Goal: Use online tool/utility: Utilize a website feature to perform a specific function

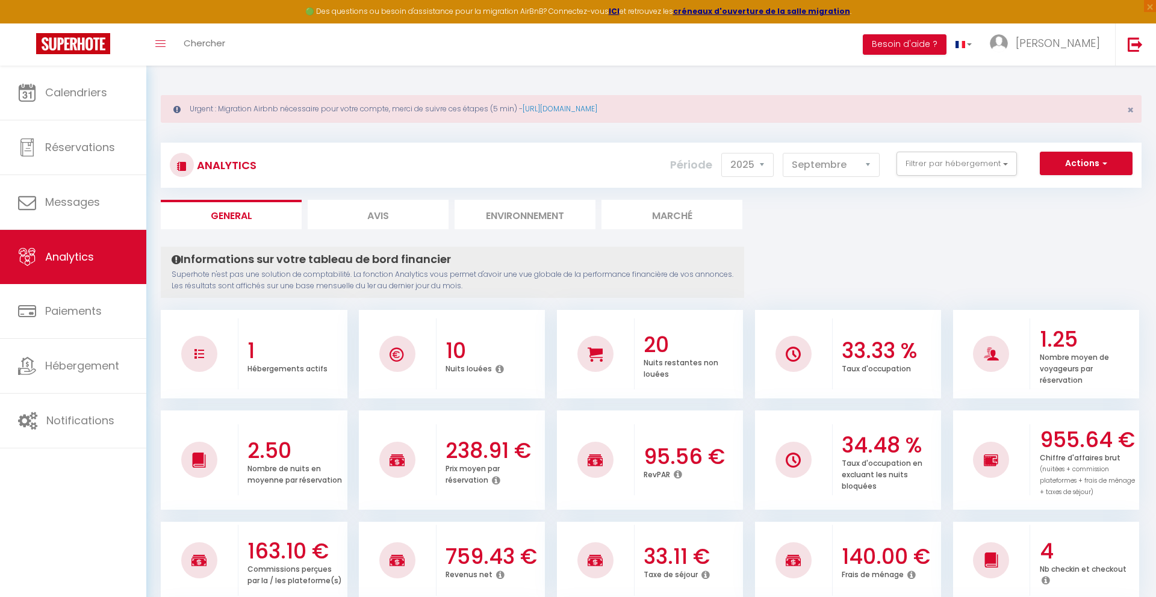
select select "2025"
select select "9"
click at [1107, 175] on button "Actions" at bounding box center [1086, 164] width 93 height 24
click at [1079, 191] on link "Génération SuperConciergerie" at bounding box center [1056, 190] width 152 height 16
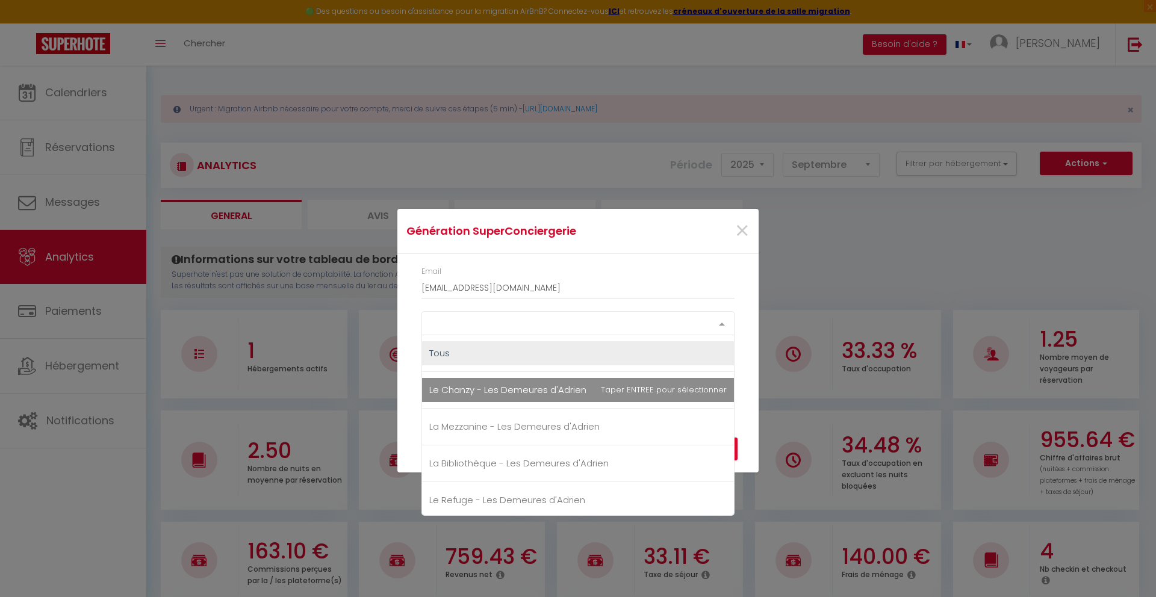
click at [721, 312] on div at bounding box center [722, 323] width 24 height 23
click at [753, 231] on div "×" at bounding box center [698, 231] width 120 height 26
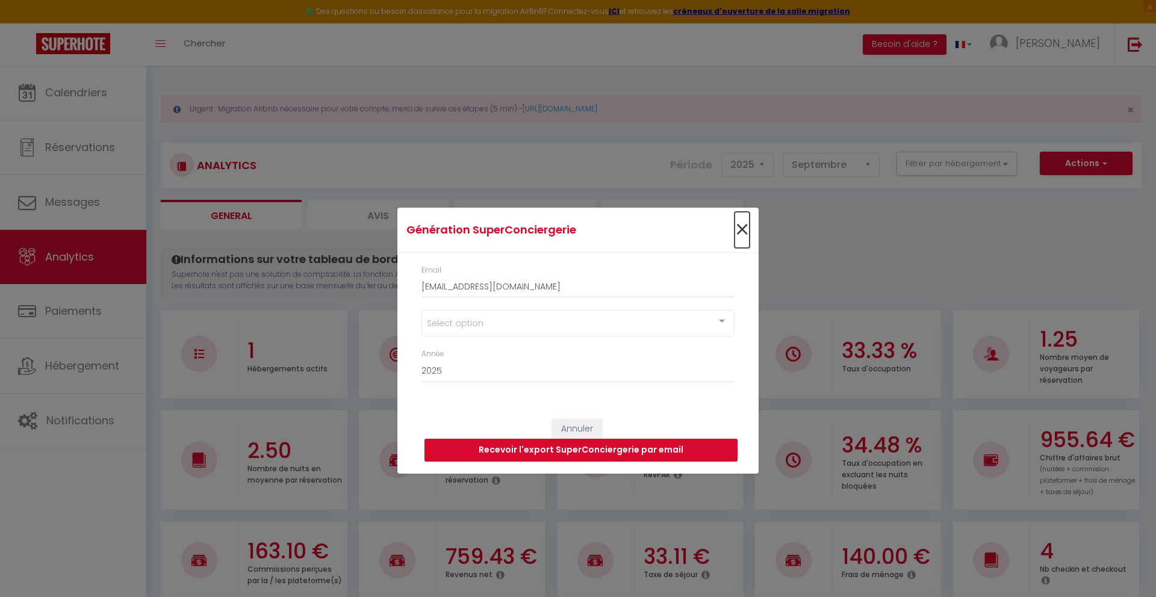
click at [747, 231] on span "×" at bounding box center [742, 230] width 15 height 36
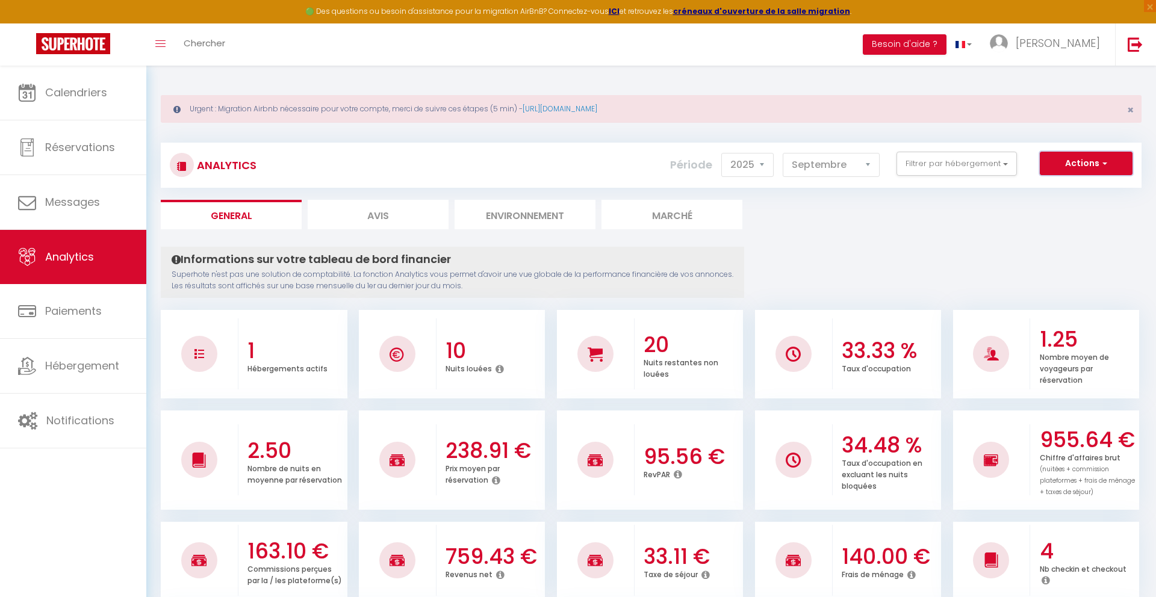
click at [1080, 160] on button "Actions" at bounding box center [1086, 164] width 93 height 24
click at [1059, 207] on link "Génération SuperAnalyzer" at bounding box center [1056, 206] width 152 height 16
type input "[EMAIL_ADDRESS][DOMAIN_NAME]"
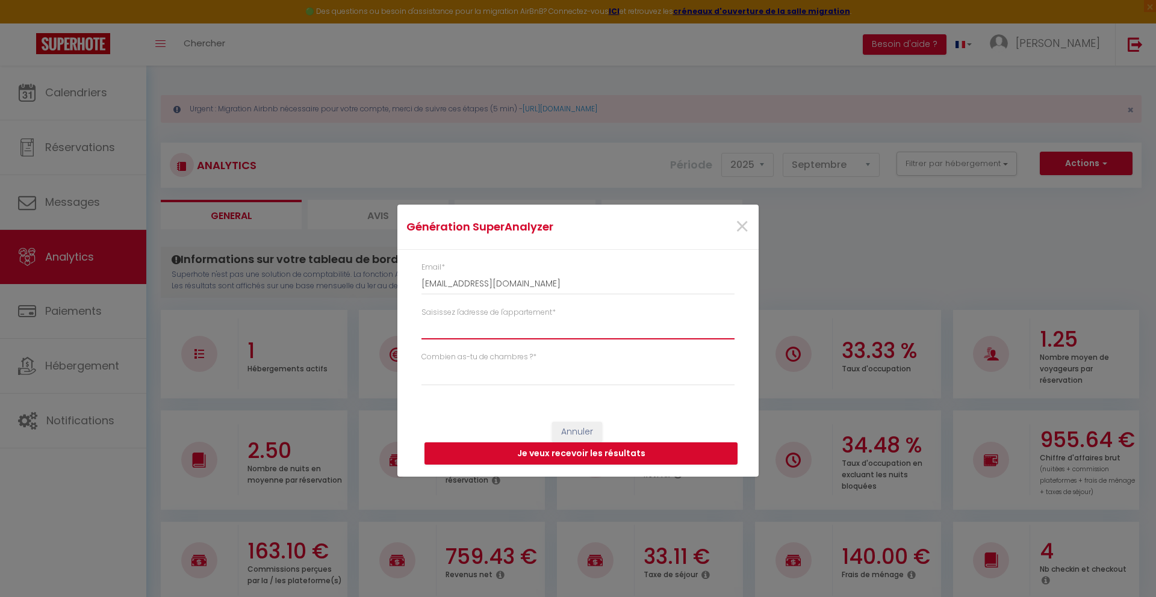
click at [574, 322] on input "Saisissez l'adresse de l'appartement *" at bounding box center [578, 329] width 313 height 22
click at [481, 381] on select "Studio 1 chambre 2 chambres 3 chambres 4 chambres +" at bounding box center [578, 374] width 313 height 23
select select "t5+"
click at [422, 363] on select "Studio 1 chambre 2 chambres 3 chambres 4 chambres +" at bounding box center [578, 374] width 313 height 23
click at [501, 328] on input "Saisissez l'adresse de l'appartement *" at bounding box center [578, 329] width 313 height 22
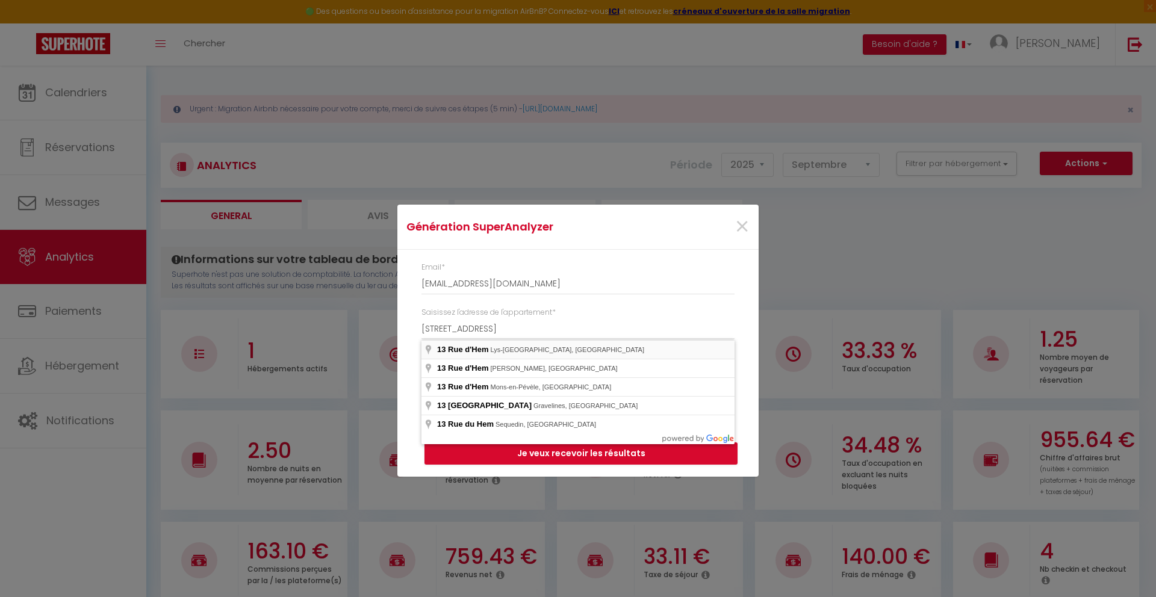
type input "[STREET_ADDRESS]"
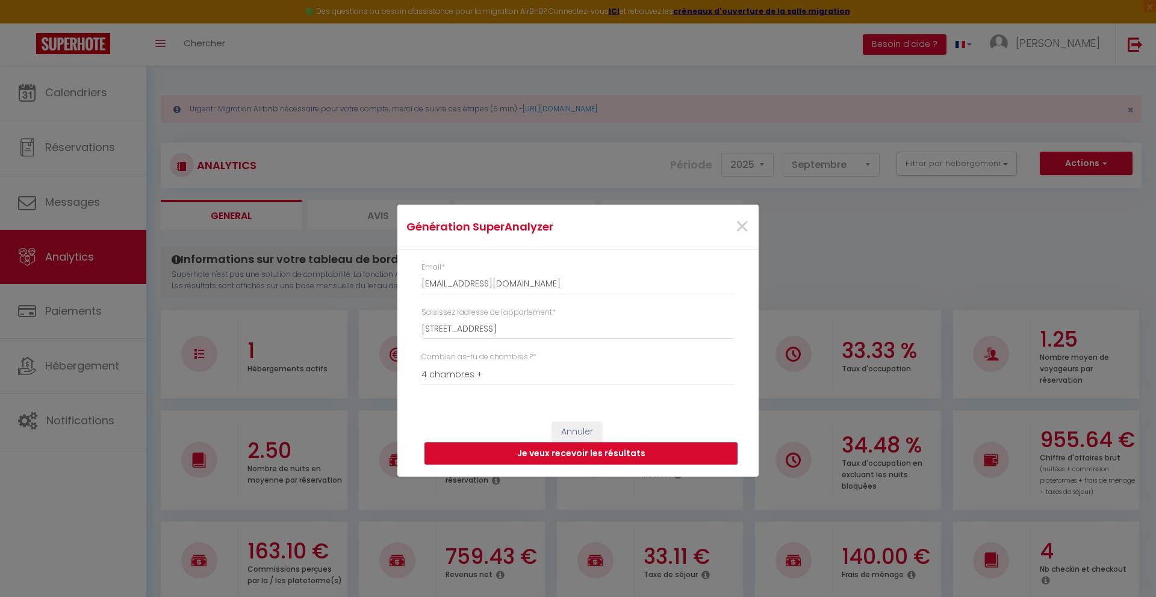
click at [583, 453] on button "Je veux recevoir les résultats" at bounding box center [581, 454] width 313 height 23
